Goal: Task Accomplishment & Management: Use online tool/utility

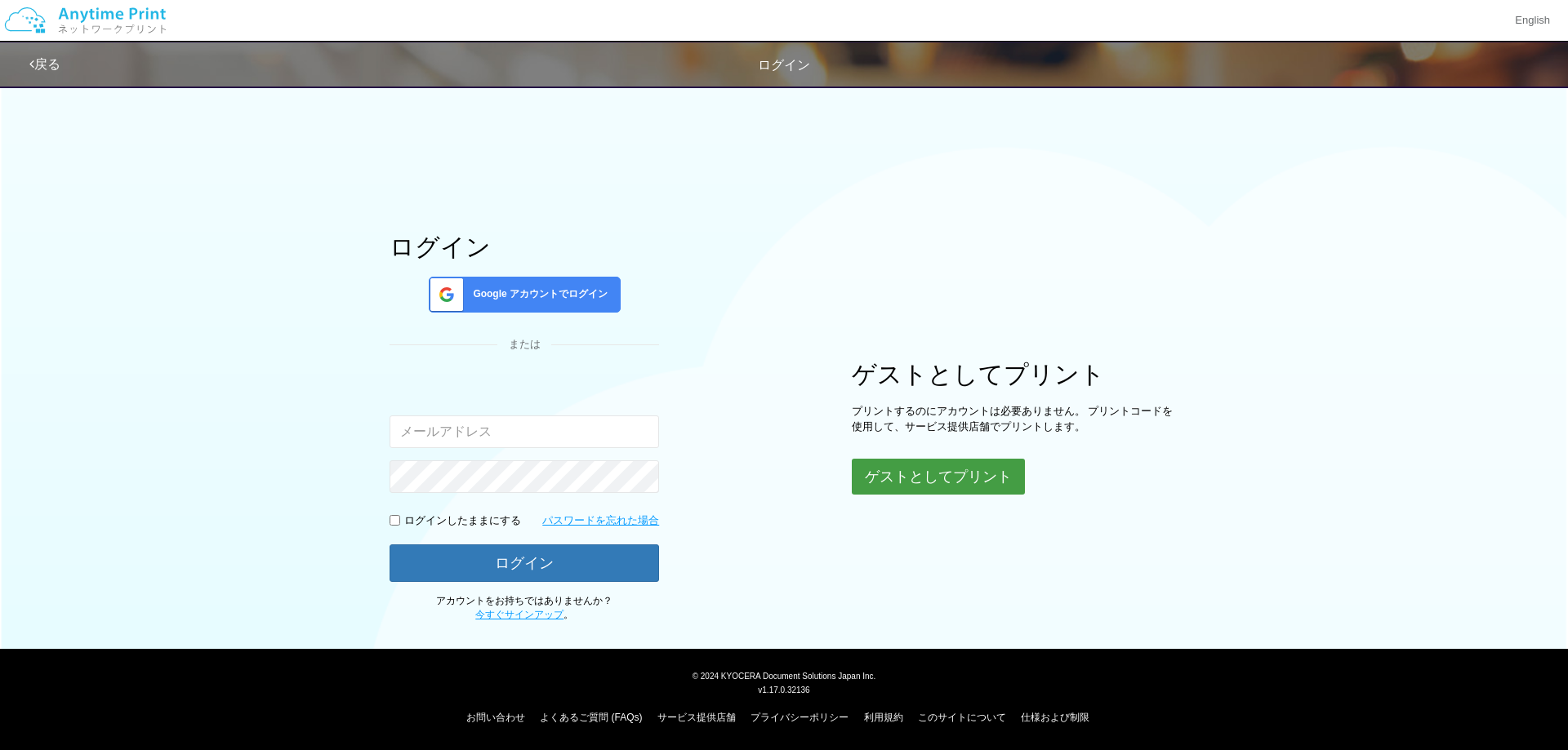
click at [991, 478] on button "ゲストとしてプリント" at bounding box center [938, 477] width 173 height 36
click at [981, 484] on button "ゲストとしてプリント" at bounding box center [938, 477] width 173 height 36
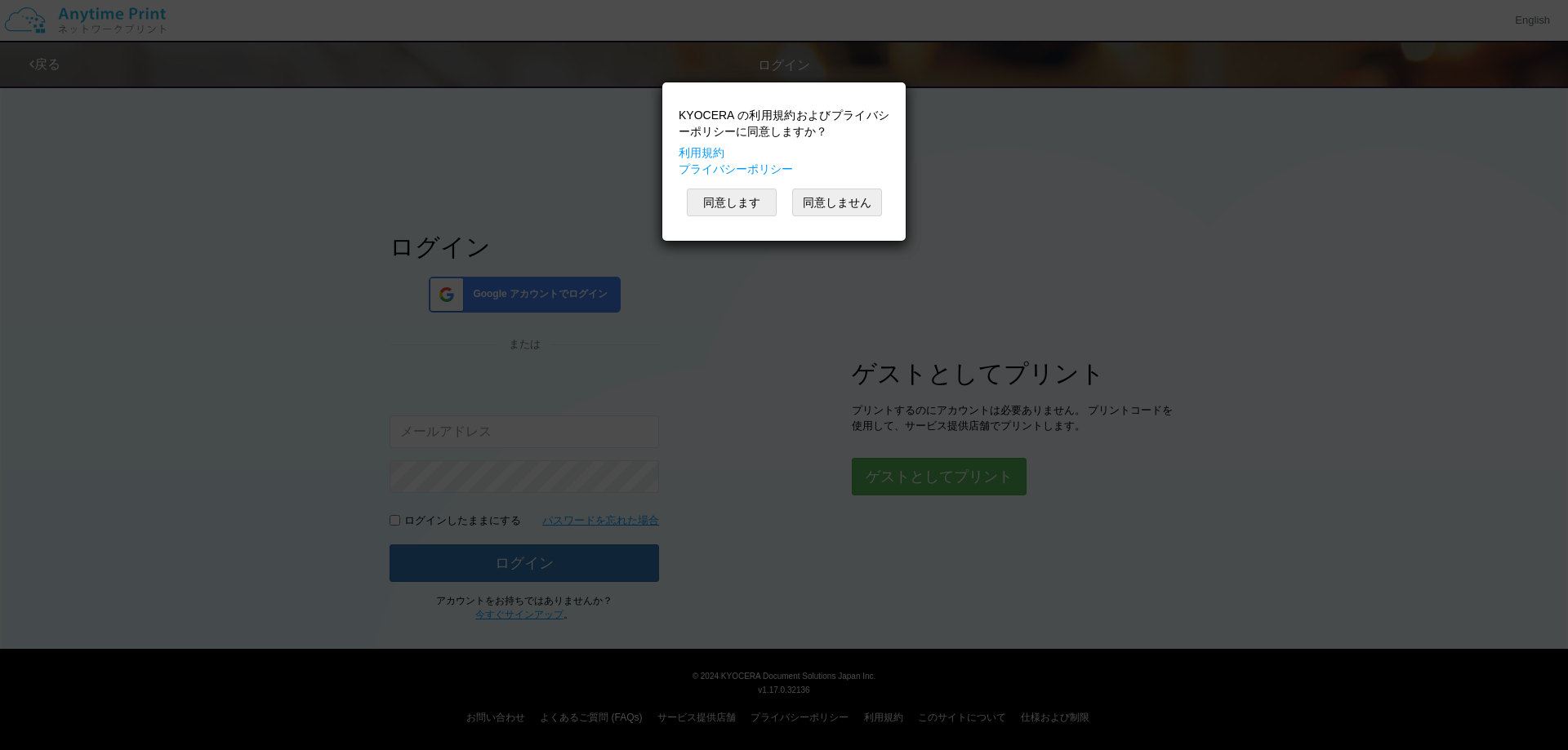
click at [743, 204] on button "同意します" at bounding box center [731, 202] width 90 height 28
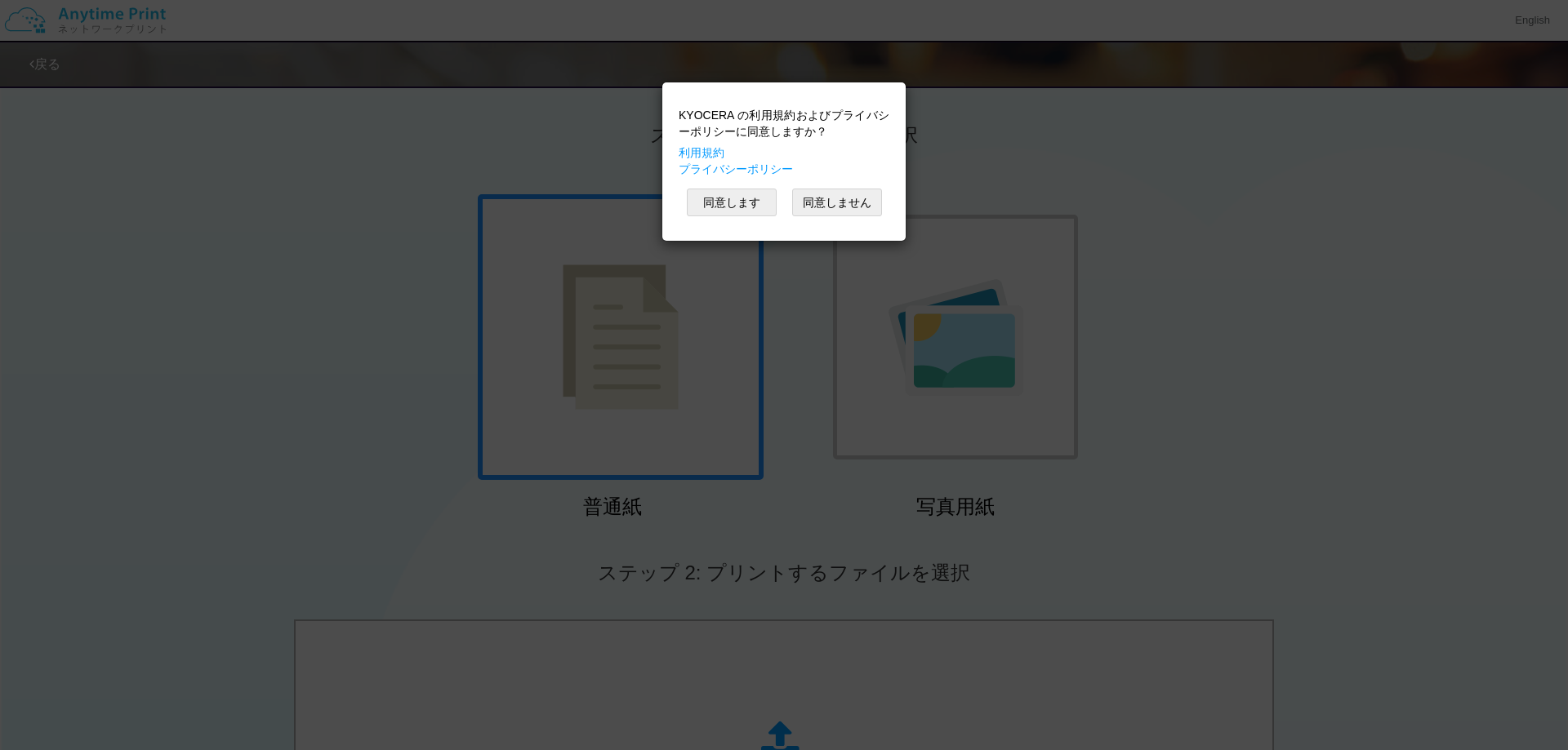
click at [604, 386] on div "KYOCERA の利用規約およびプライバシーポリシーに同意しますか？ 利用規約 プライバシーポリシー 同意します 同意しません" at bounding box center [784, 375] width 1568 height 750
click at [739, 207] on button "同意します" at bounding box center [731, 202] width 90 height 28
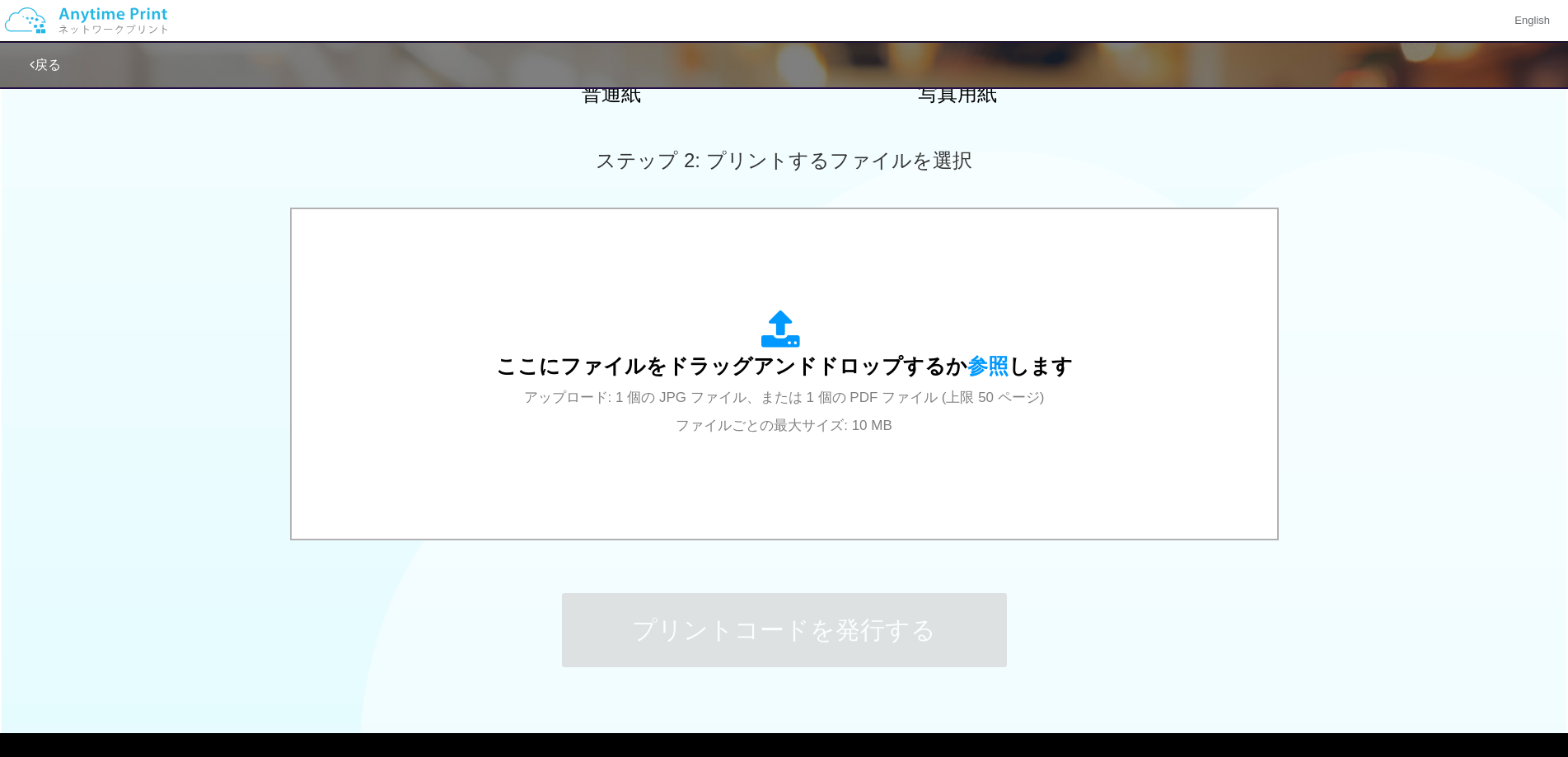
scroll to position [419, 0]
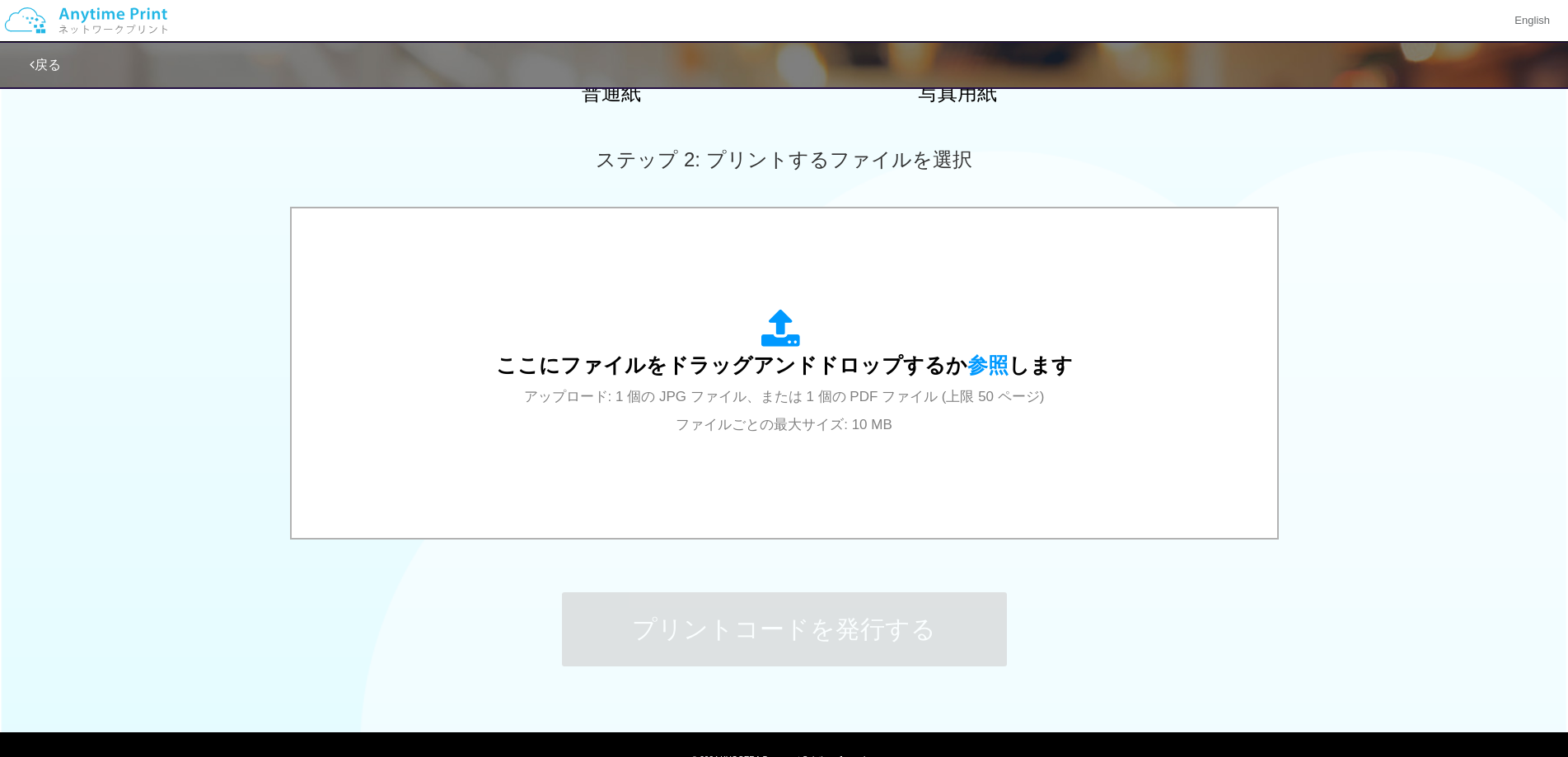
click at [755, 356] on span "ここにファイルをドラッグアンドドロップするか 参照 します" at bounding box center [785, 365] width 577 height 23
click at [812, 348] on div "ここにファイルをドラッグアンドドロップするか 参照 します アップロード: 1 個の JPG ファイル、または 1 個の PDF ファイル (上限 50 ペー…" at bounding box center [785, 373] width 577 height 129
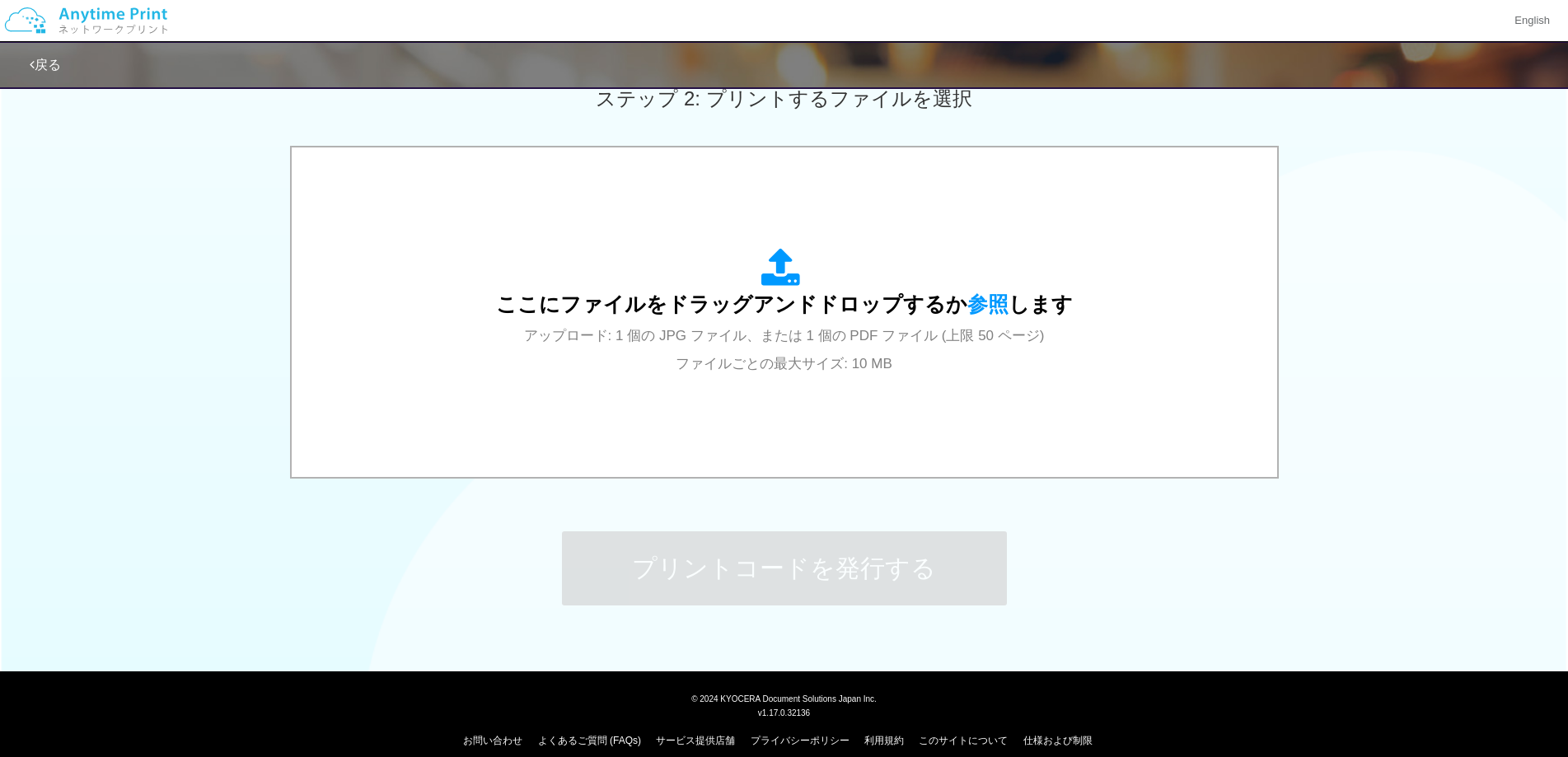
scroll to position [458, 0]
